Goal: Task Accomplishment & Management: Manage account settings

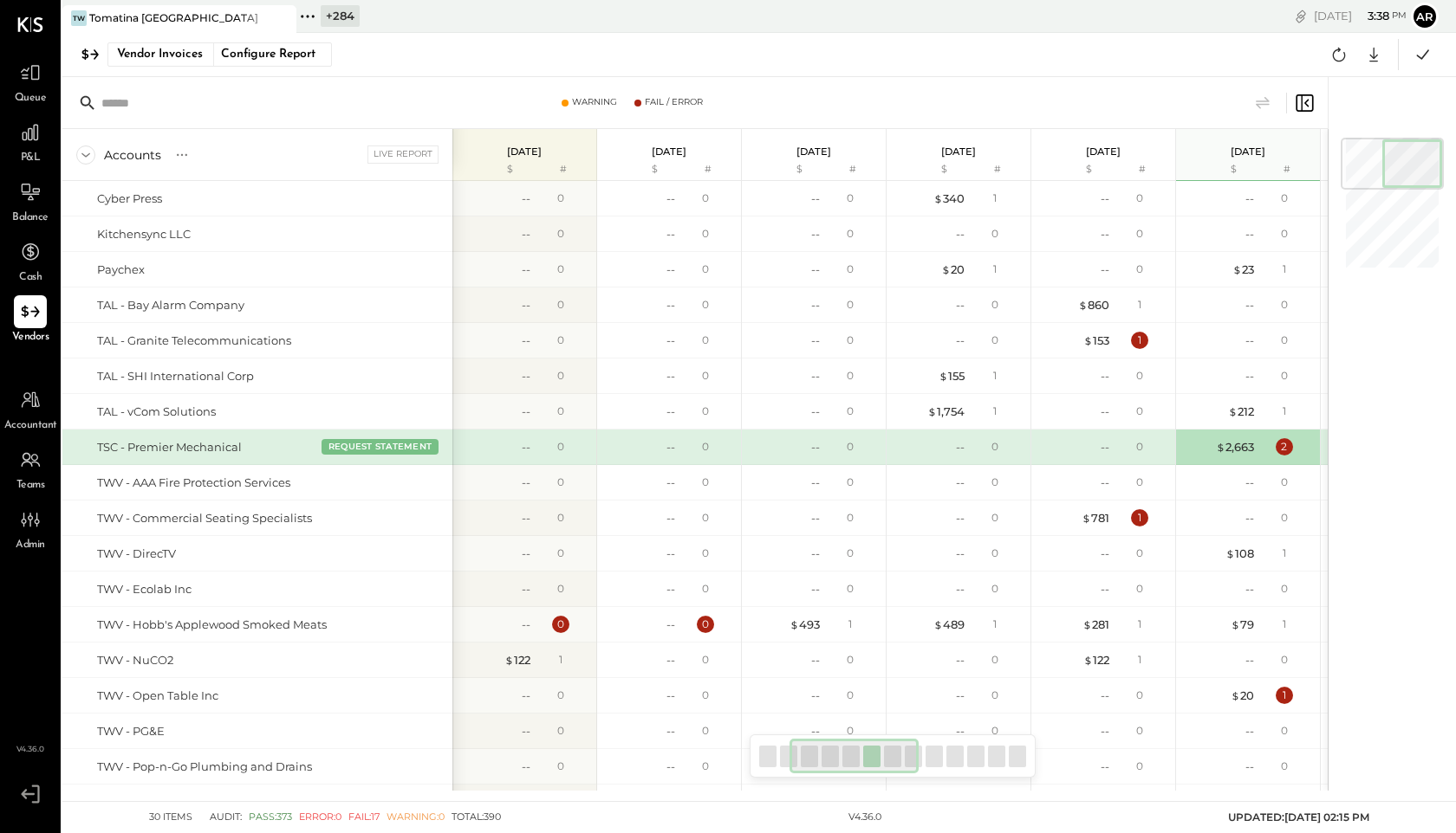
scroll to position [0, 235]
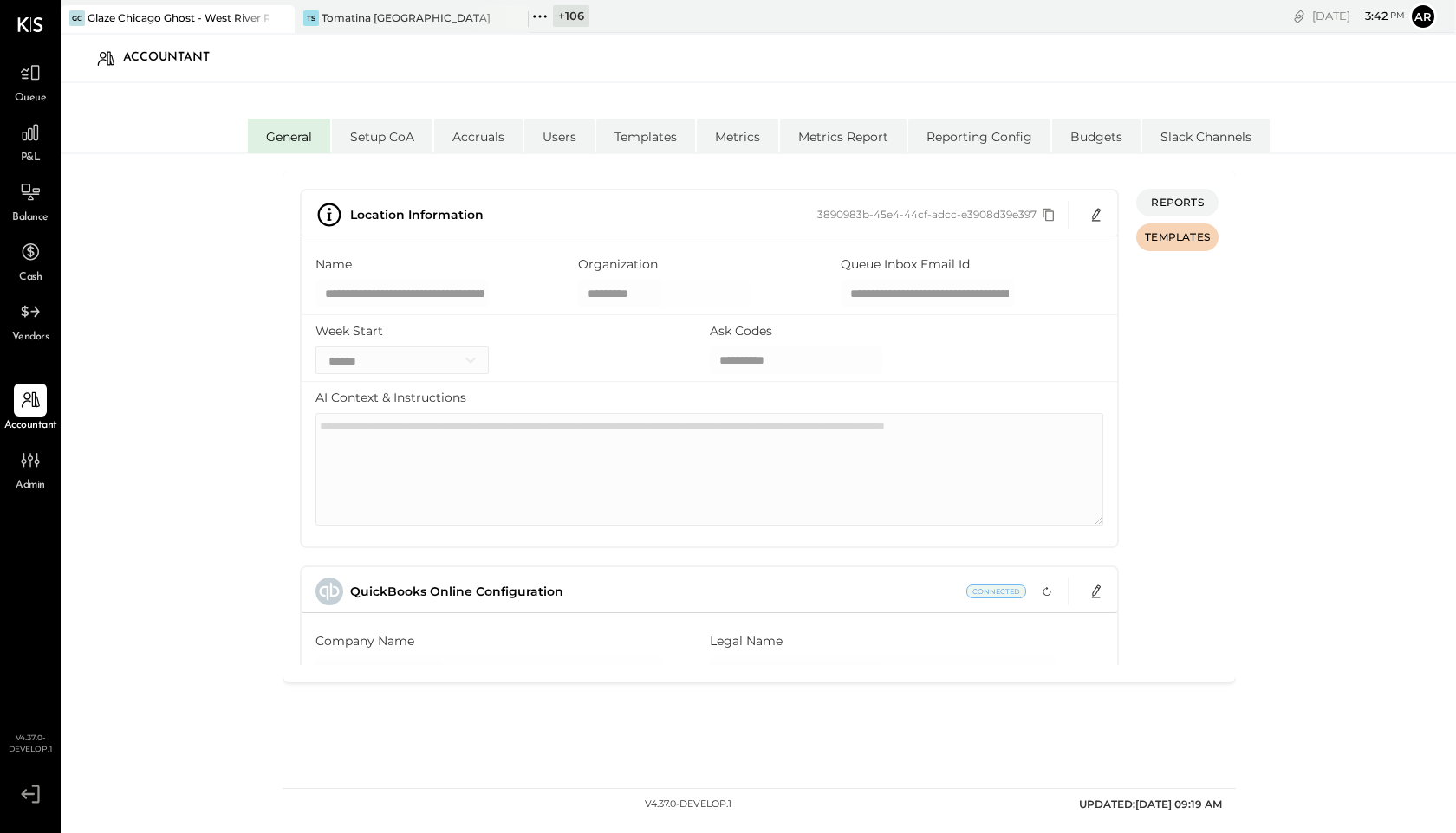
select select "**"
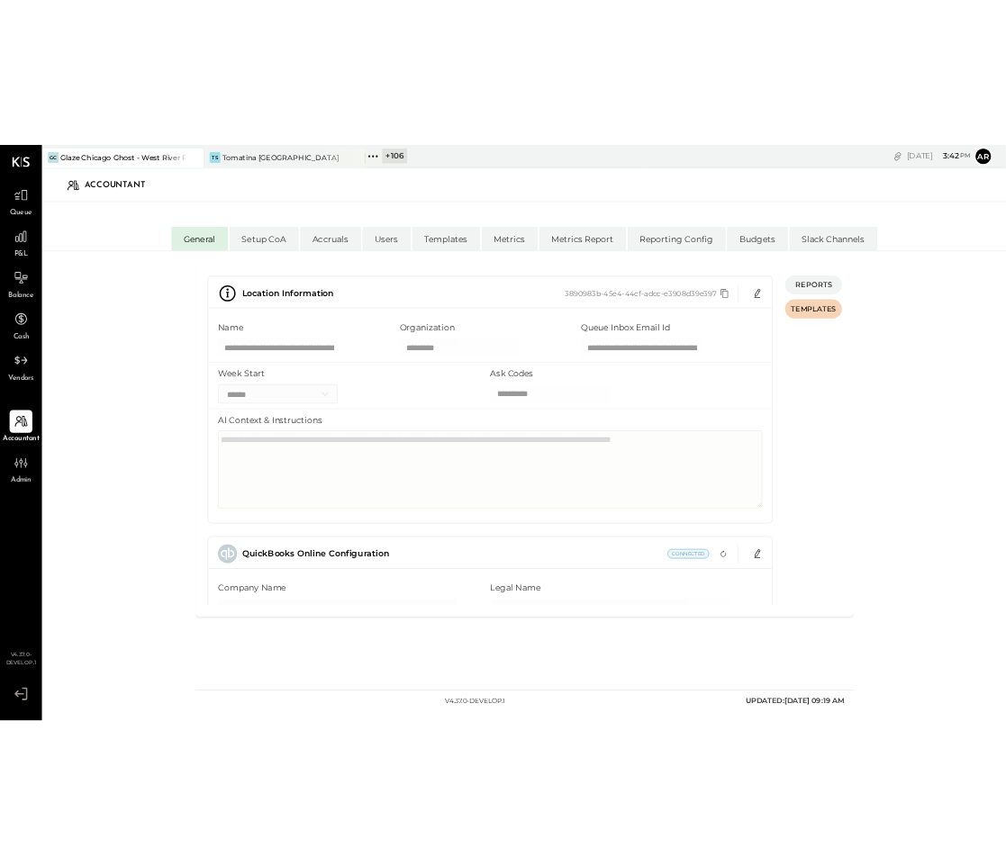
scroll to position [303, 0]
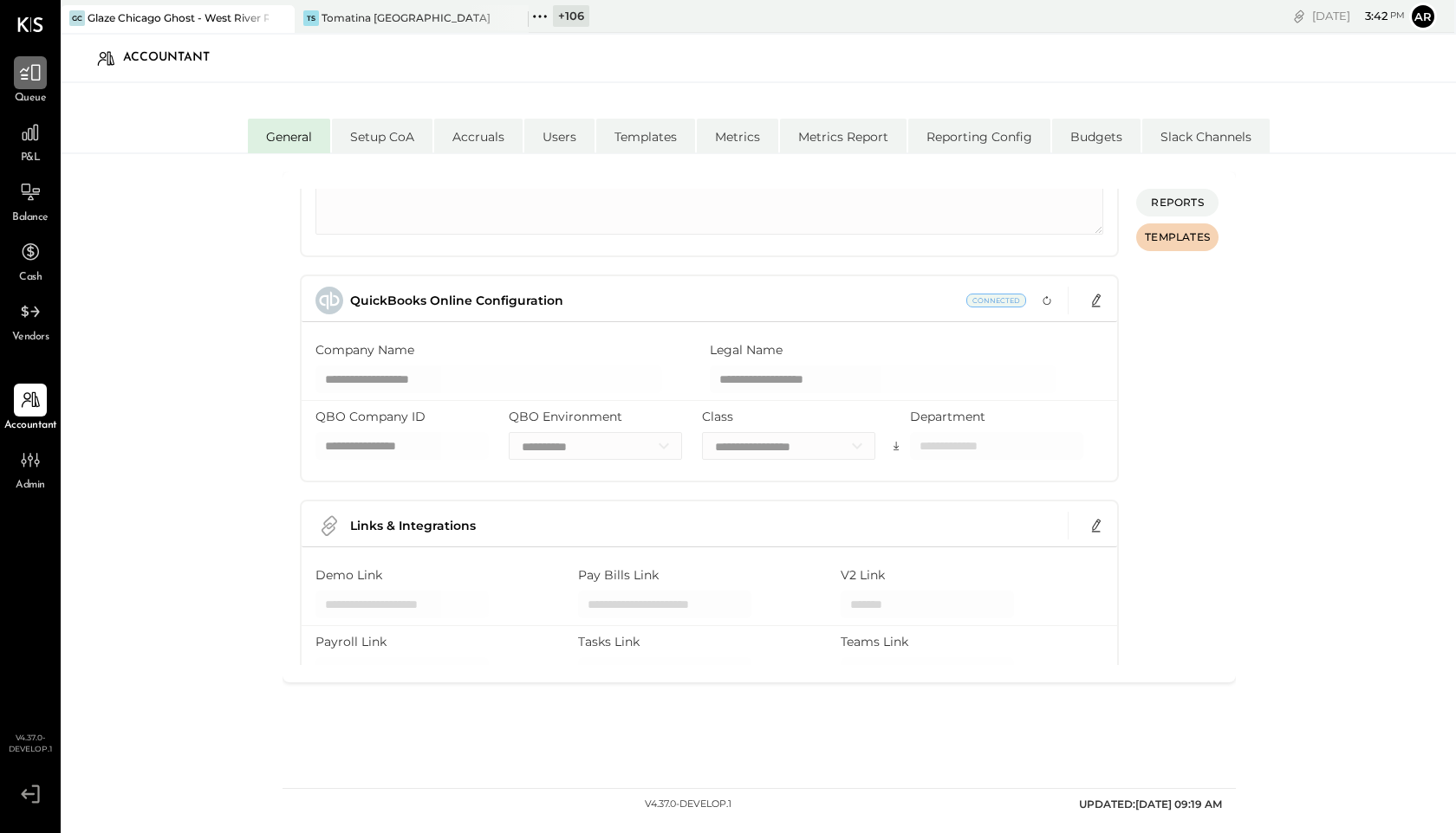
click at [24, 83] on icon at bounding box center [30, 72] width 22 height 22
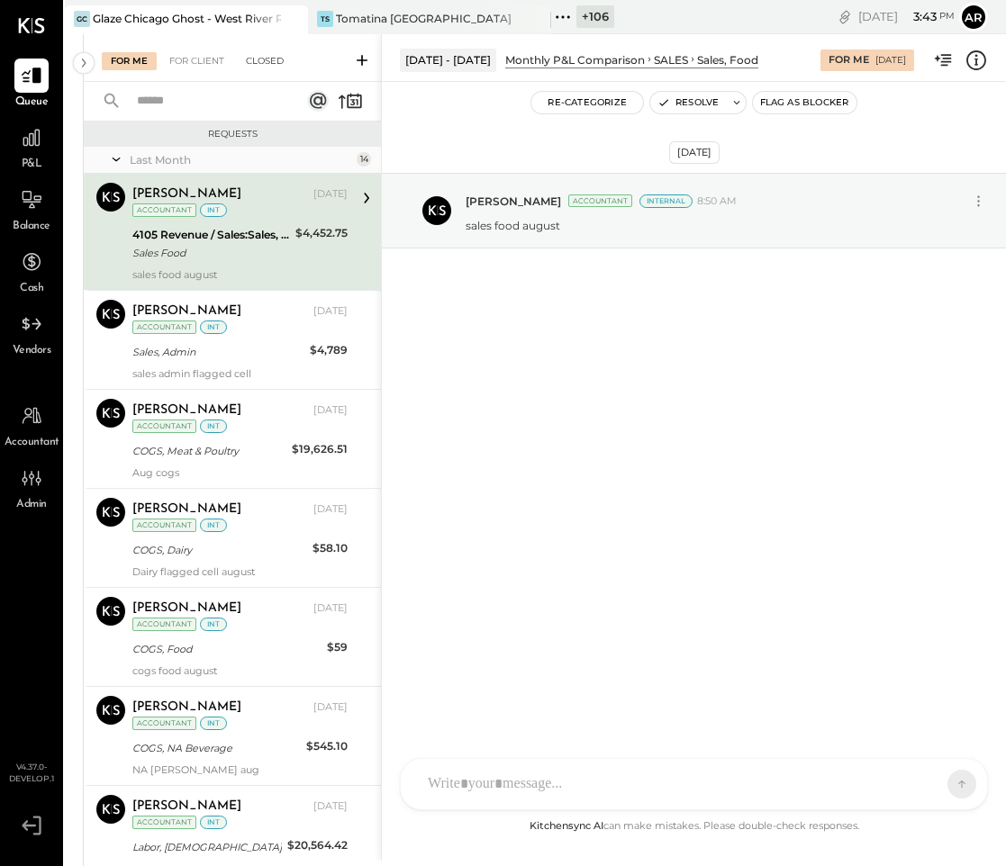
click at [249, 68] on div "Closed" at bounding box center [265, 61] width 56 height 18
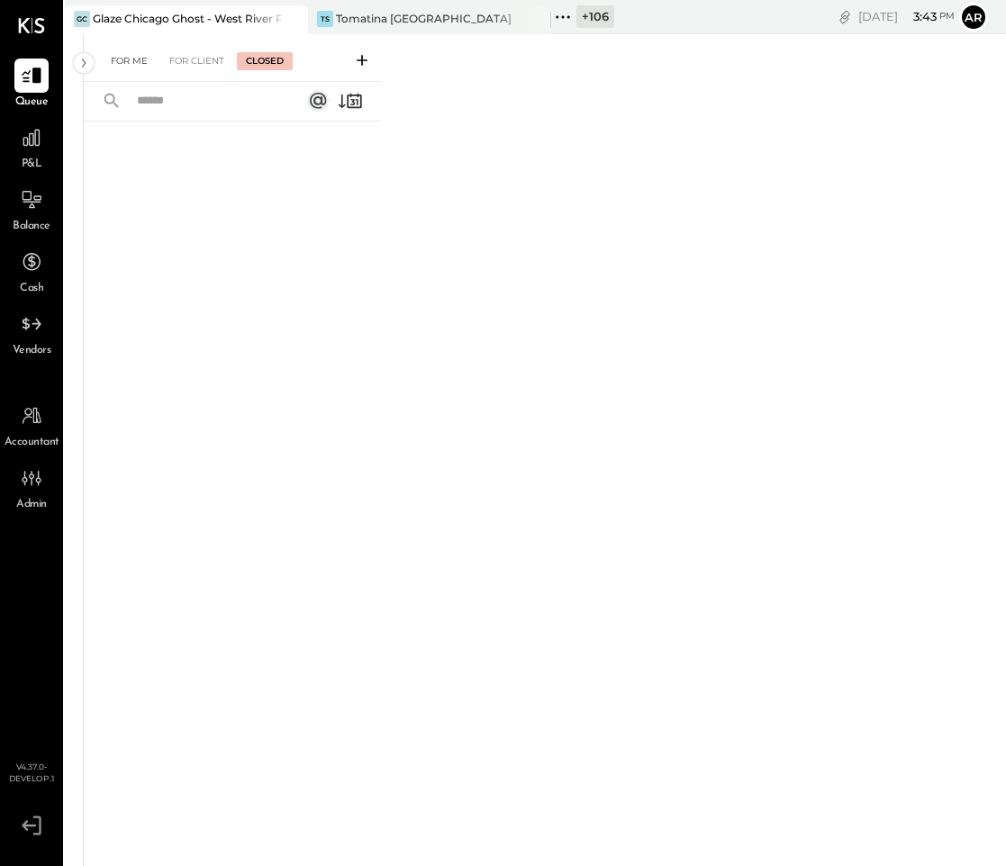
click at [127, 52] on div "For Me" at bounding box center [129, 61] width 55 height 18
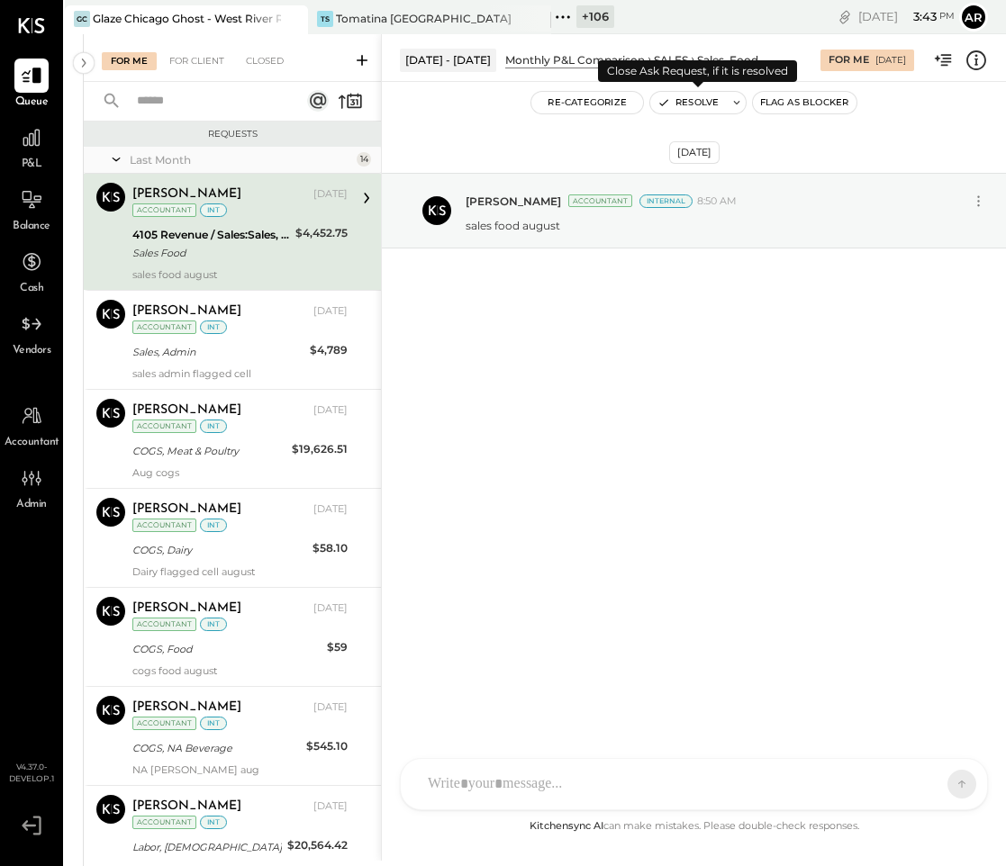
click at [684, 101] on button "Resolve" at bounding box center [688, 103] width 76 height 22
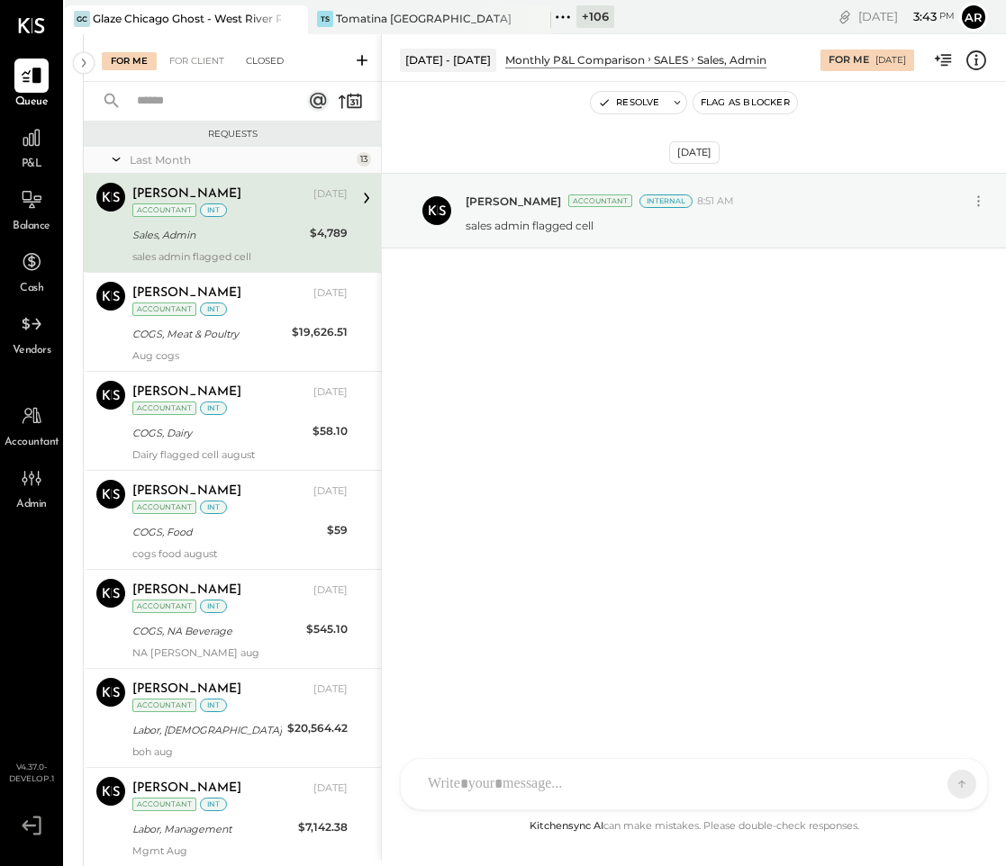
click at [266, 62] on div "Closed" at bounding box center [265, 61] width 56 height 18
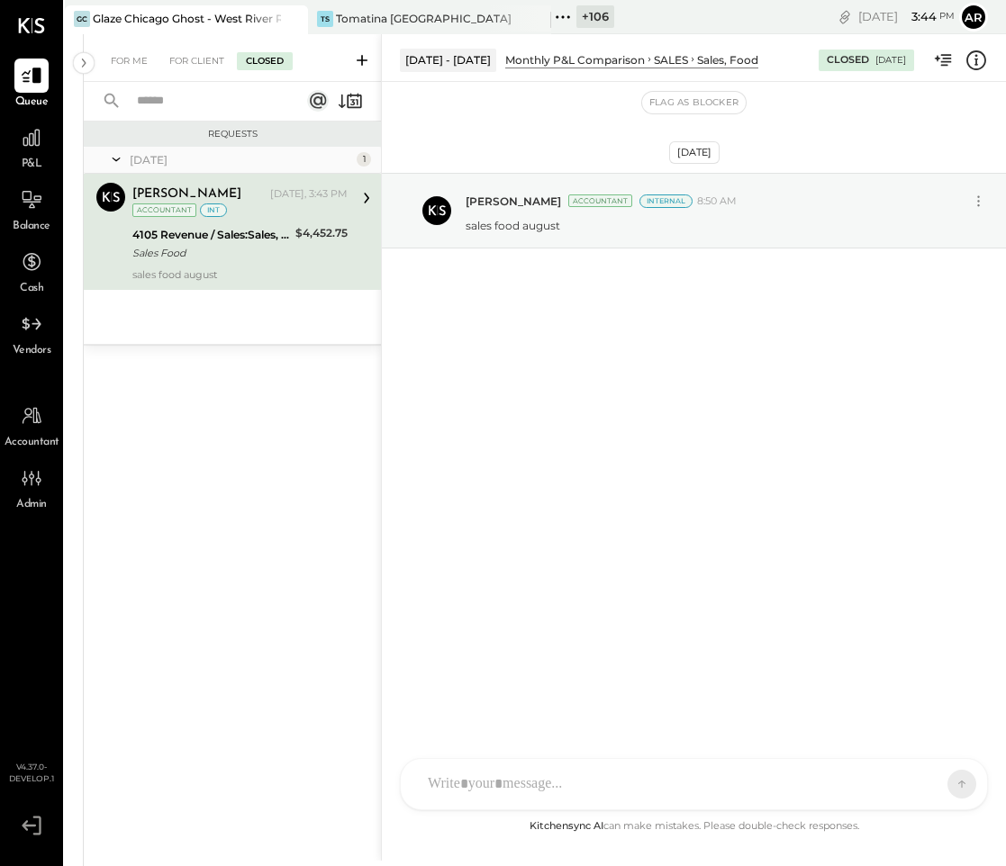
click at [457, 779] on div at bounding box center [678, 784] width 518 height 40
click at [946, 788] on icon at bounding box center [946, 783] width 16 height 18
